Goal: Task Accomplishment & Management: Use online tool/utility

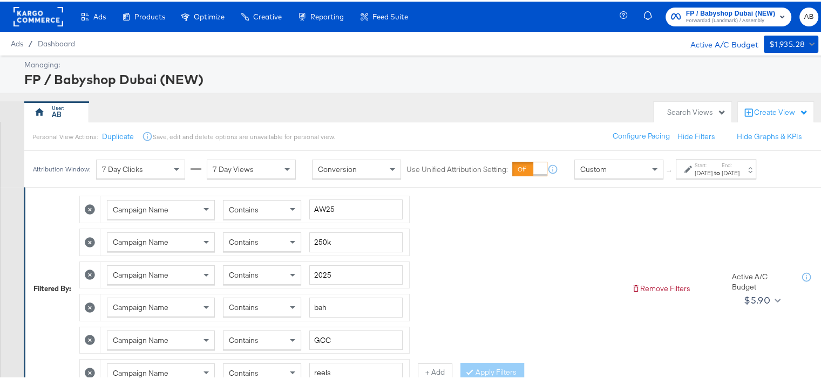
click at [90, 208] on icon at bounding box center [90, 208] width 10 height 10
type input "250k"
type input "2025"
type input "bah"
type input "GCC"
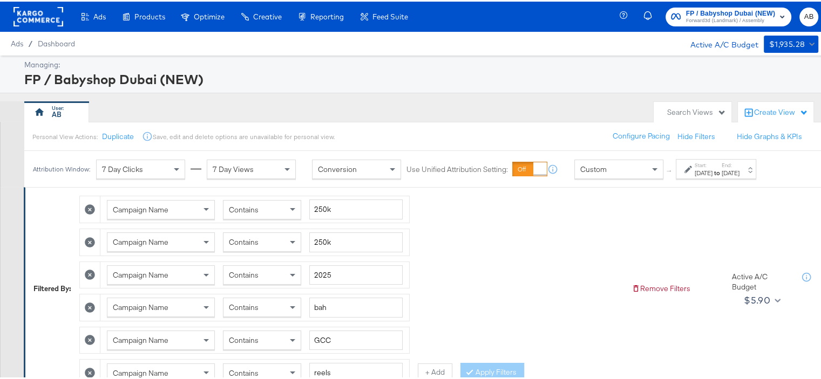
type input "reels"
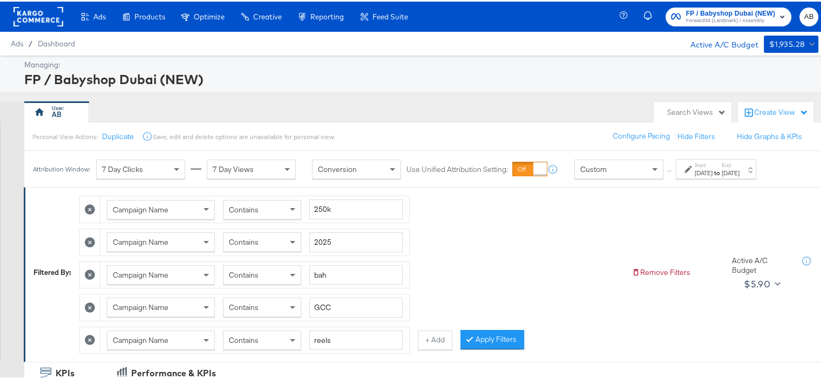
click at [90, 208] on icon at bounding box center [90, 208] width 10 height 10
type input "2025"
type input "bah"
type input "GCC"
type input "reels"
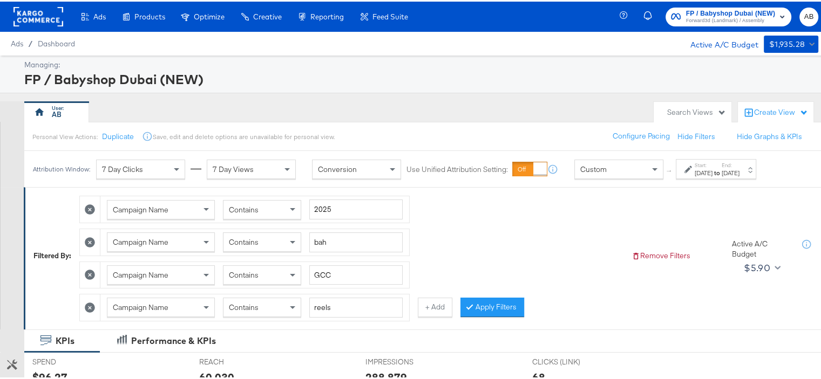
click at [90, 208] on icon at bounding box center [90, 208] width 10 height 10
type input "bah"
type input "GCC"
type input "reels"
click at [90, 208] on icon at bounding box center [90, 208] width 10 height 10
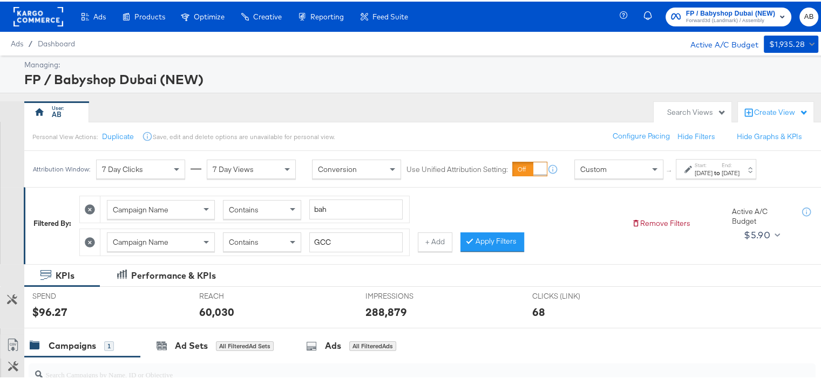
type input "GCC"
type input "reels"
click at [90, 208] on icon at bounding box center [90, 208] width 10 height 10
type input "reels"
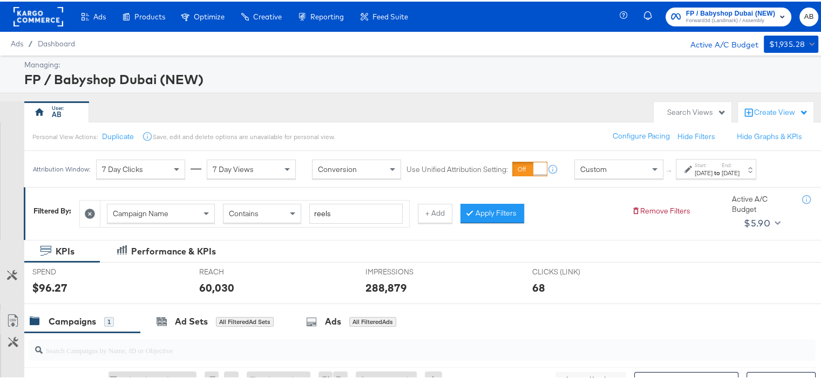
click at [90, 208] on icon at bounding box center [90, 212] width 10 height 10
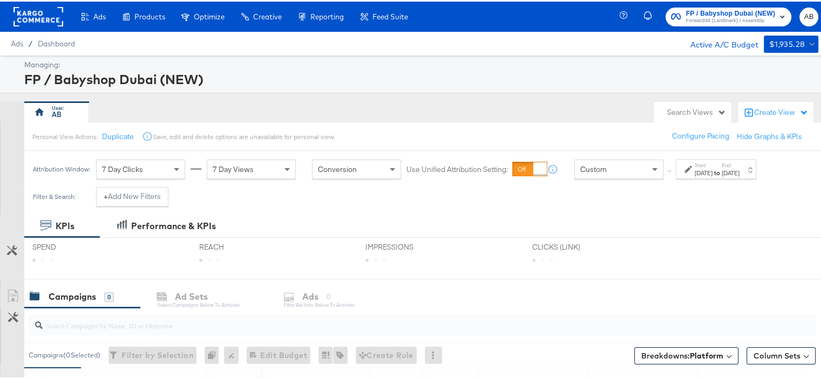
click at [709, 175] on div "Start: [DATE] to End: [DATE]" at bounding box center [716, 168] width 80 height 20
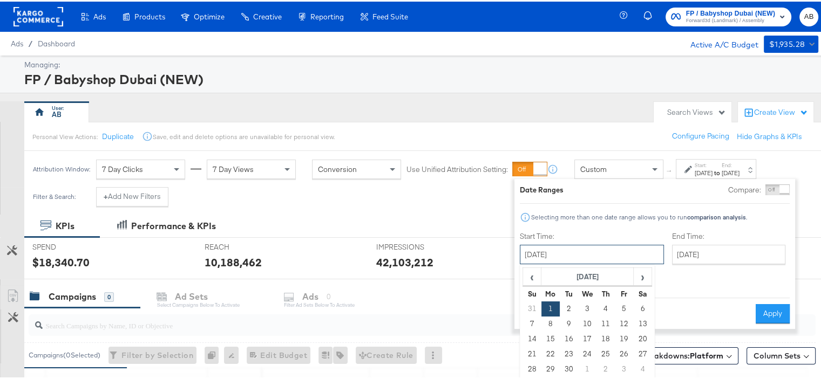
click at [561, 257] on input "[DATE]" at bounding box center [592, 252] width 144 height 19
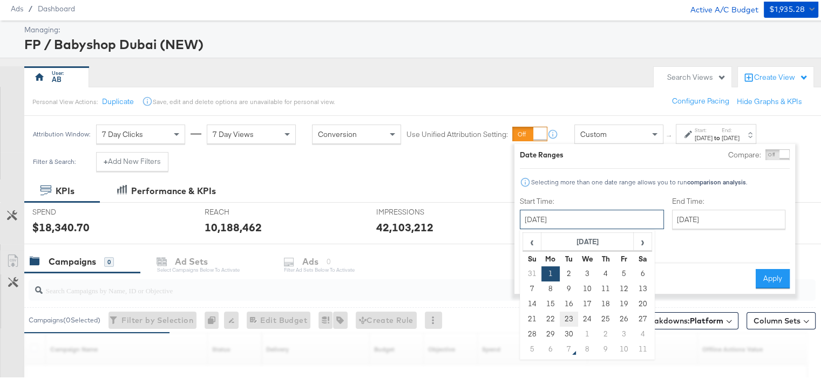
scroll to position [54, 0]
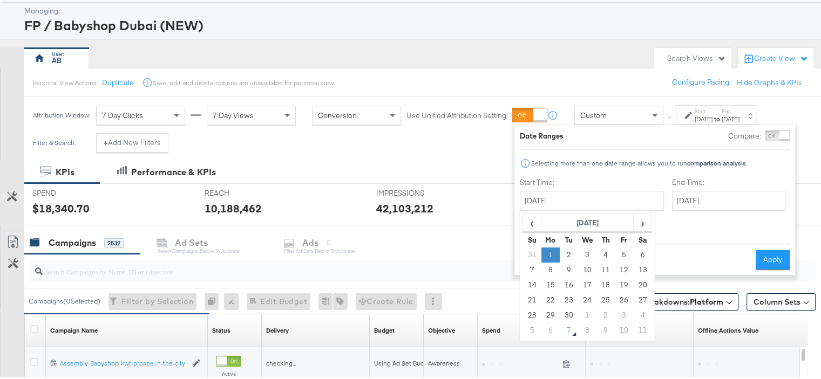
click at [544, 252] on td "1" at bounding box center [550, 253] width 18 height 15
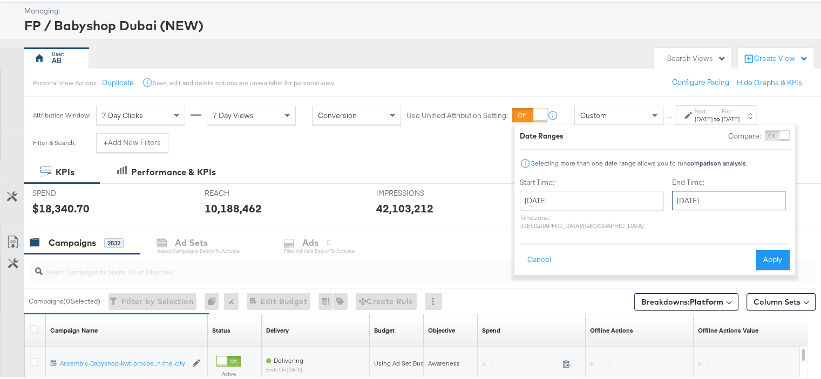
click at [678, 205] on input "[DATE]" at bounding box center [728, 198] width 113 height 19
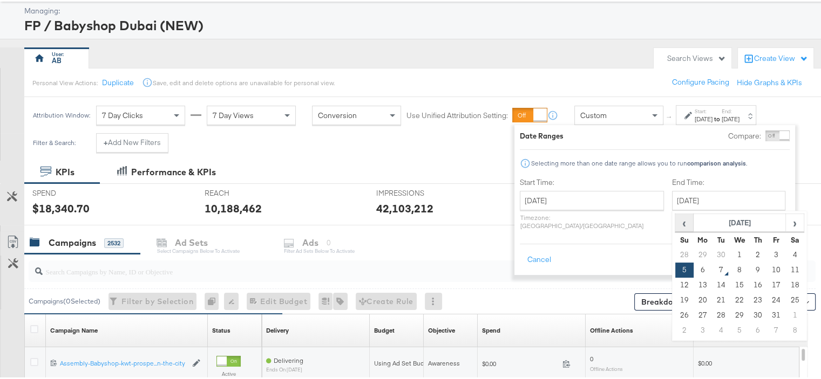
click at [676, 219] on span "‹" at bounding box center [684, 221] width 17 height 16
click at [712, 314] on td "30" at bounding box center [721, 314] width 18 height 15
type input "[DATE]"
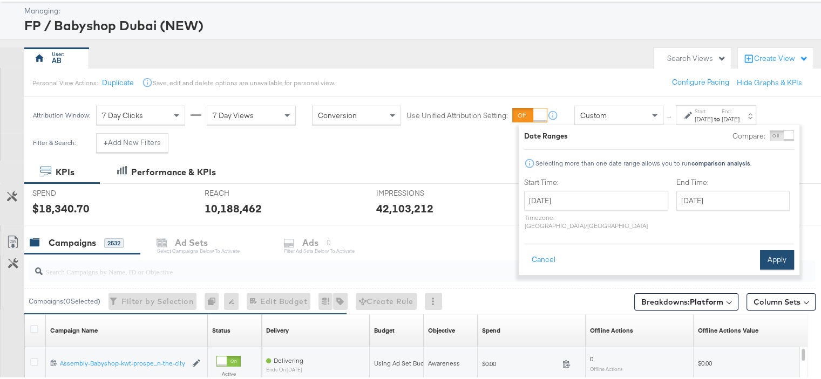
click at [777, 249] on button "Apply" at bounding box center [777, 258] width 34 height 19
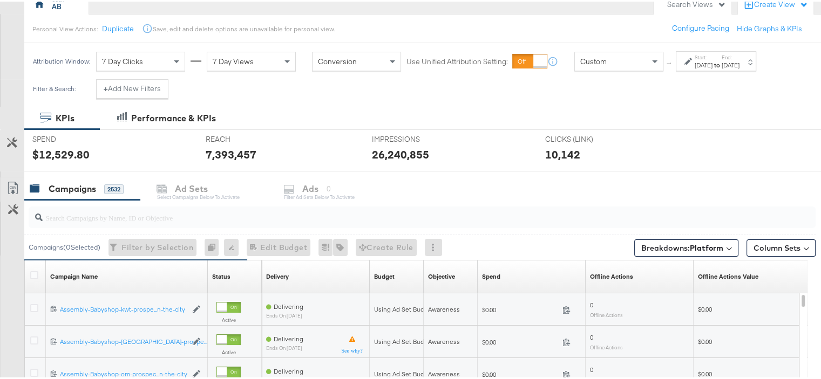
scroll to position [0, 0]
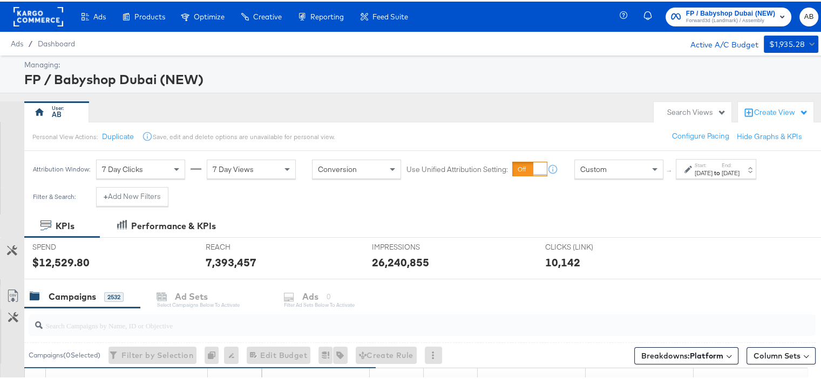
click at [557, 91] on div "Managing: FP / Babyshop Dubai (NEW)" at bounding box center [414, 73] width 829 height 38
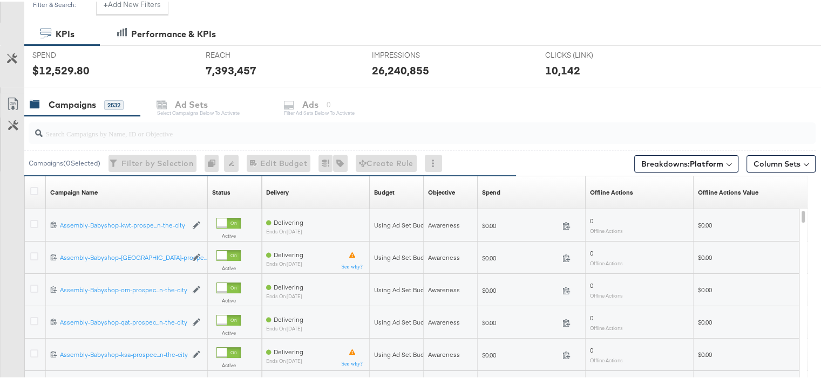
scroll to position [141, 0]
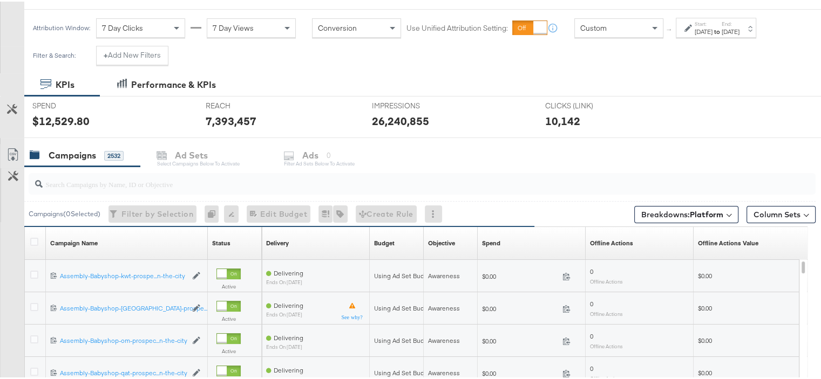
click at [63, 155] on div "Campaigns" at bounding box center [72, 154] width 47 height 12
click at [32, 237] on icon at bounding box center [34, 240] width 8 height 8
click at [0, 0] on input "checkbox" at bounding box center [0, 0] width 0 height 0
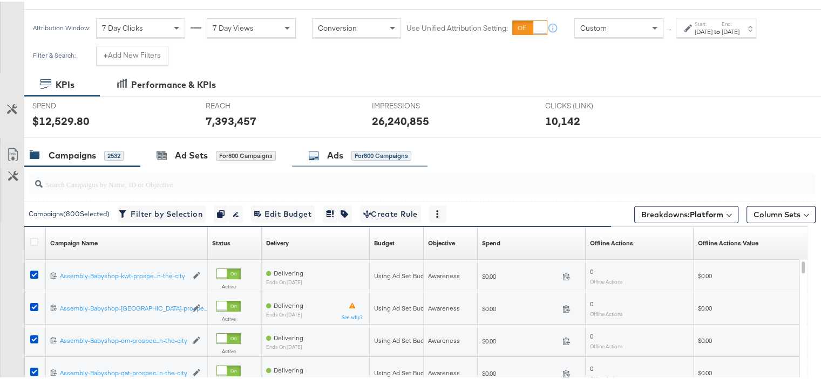
click at [315, 151] on icon at bounding box center [313, 154] width 11 height 11
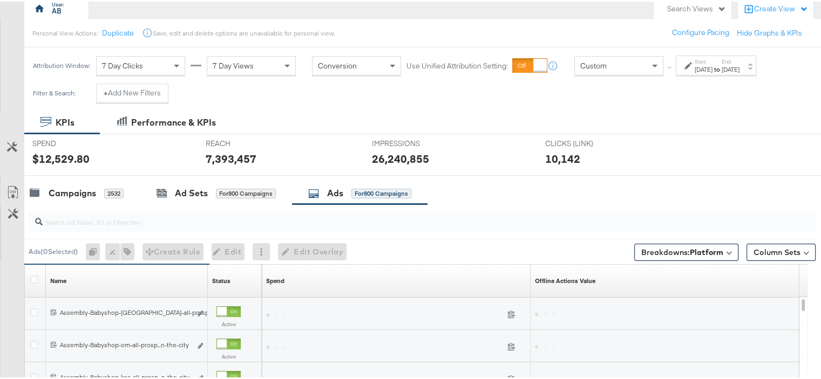
scroll to position [87, 0]
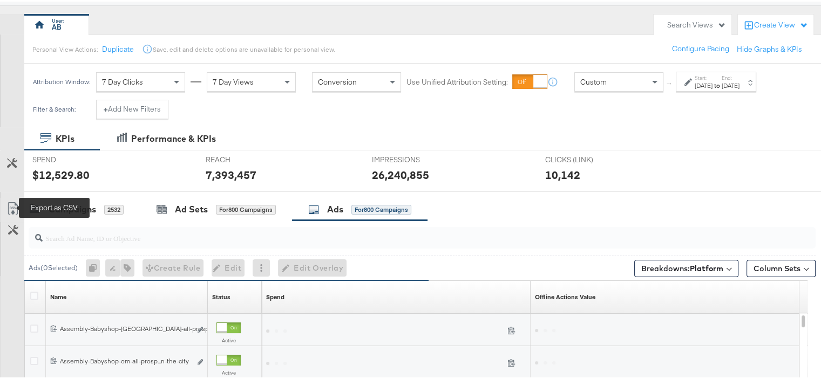
click at [15, 203] on icon at bounding box center [12, 207] width 13 height 13
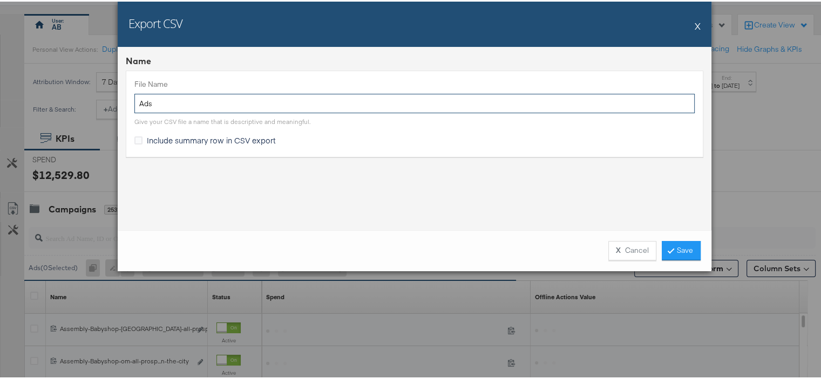
click at [153, 106] on input "Ads" at bounding box center [414, 102] width 560 height 20
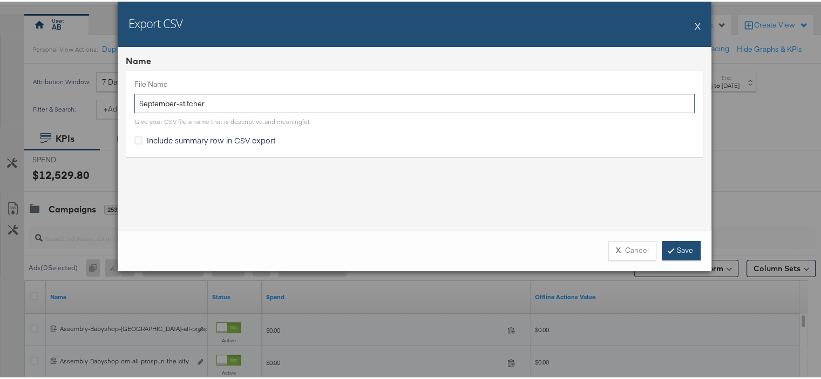
type input "September-stitcher"
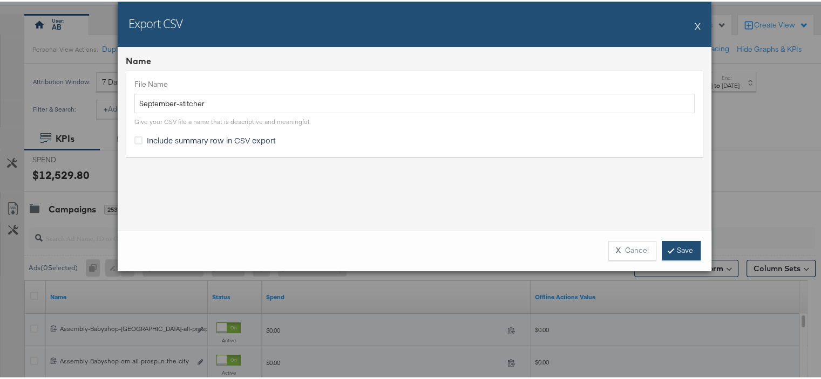
click at [670, 245] on link "Save" at bounding box center [681, 249] width 39 height 19
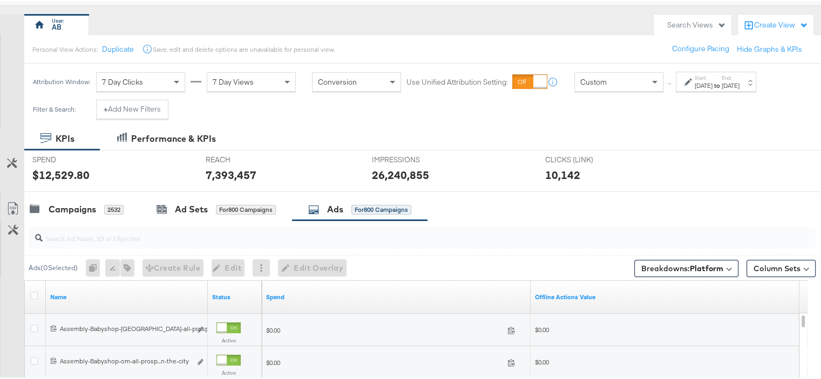
click at [739, 84] on div "[DATE]" at bounding box center [730, 84] width 18 height 9
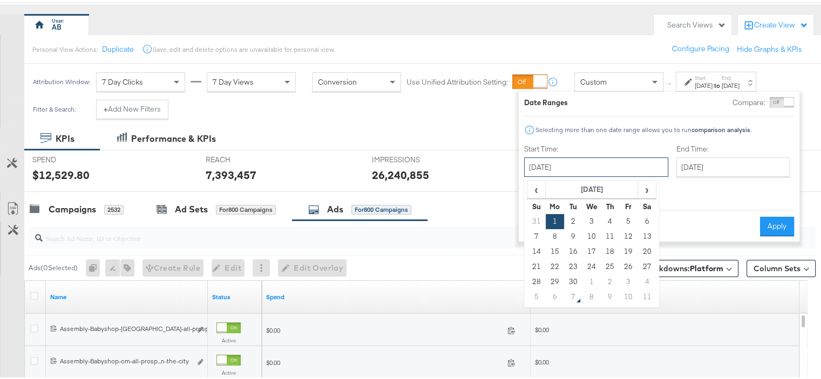
click at [589, 161] on input "[DATE]" at bounding box center [596, 165] width 144 height 19
click at [645, 187] on span "›" at bounding box center [646, 188] width 17 height 16
click at [591, 219] on td "1" at bounding box center [591, 220] width 18 height 15
type input "[DATE]"
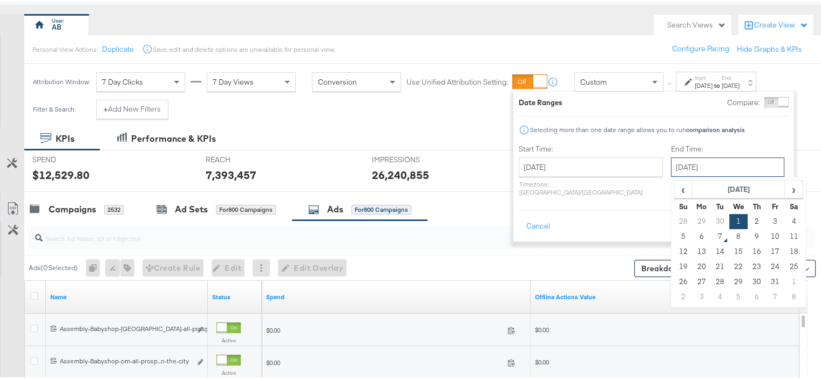
click at [679, 163] on input "[DATE]" at bounding box center [727, 165] width 113 height 19
click at [674, 239] on td "5" at bounding box center [683, 235] width 18 height 15
type input "[DATE]"
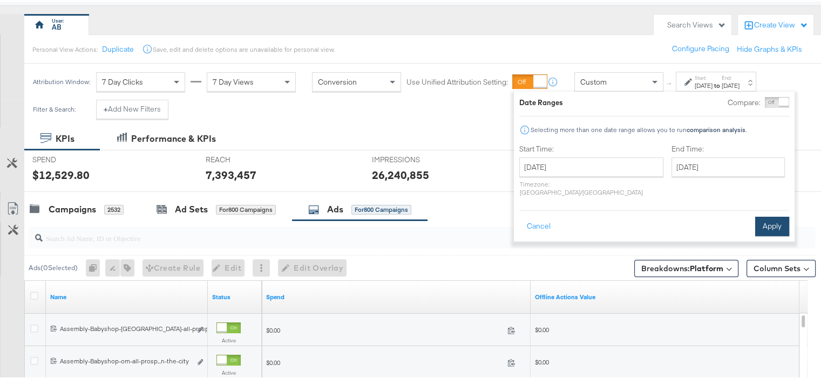
click at [767, 215] on button "Apply" at bounding box center [772, 224] width 34 height 19
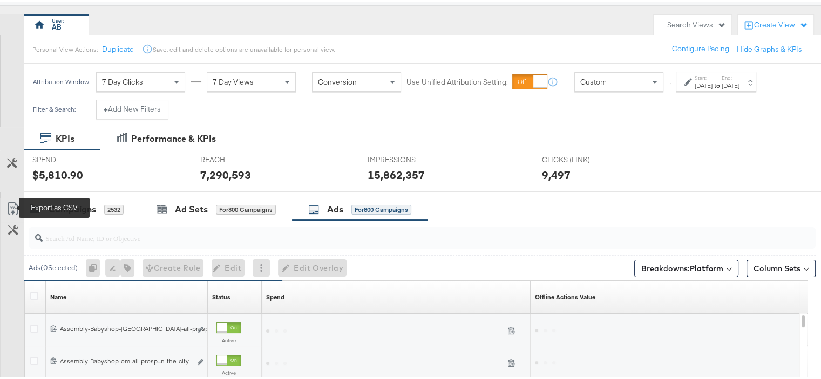
click at [16, 203] on icon at bounding box center [12, 207] width 13 height 13
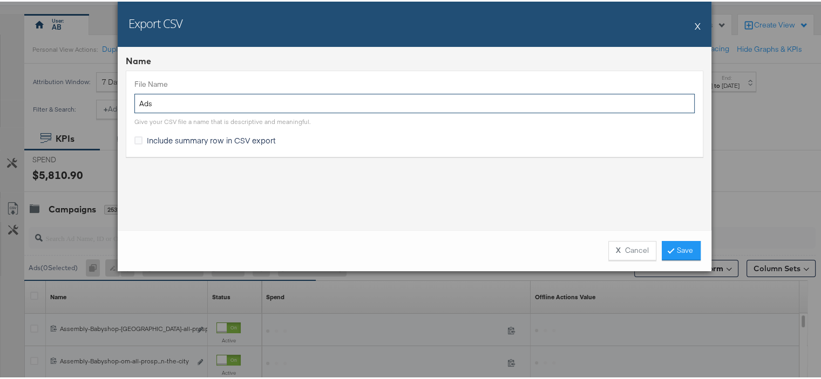
click at [155, 106] on input "Ads" at bounding box center [414, 102] width 560 height 20
type input "October"
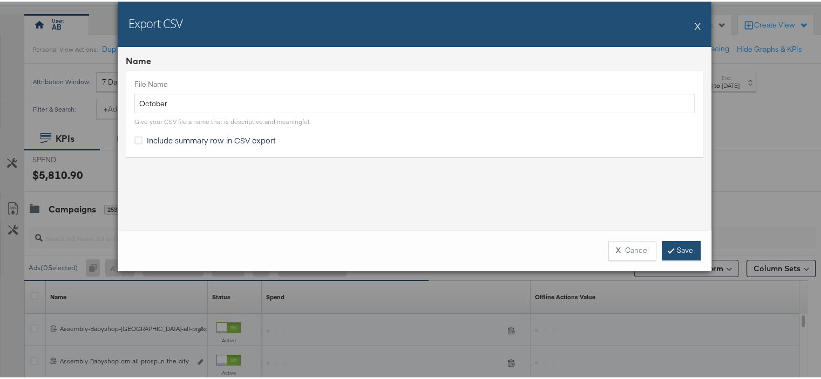
click at [673, 248] on link "Save" at bounding box center [681, 249] width 39 height 19
